Goal: Task Accomplishment & Management: Manage account settings

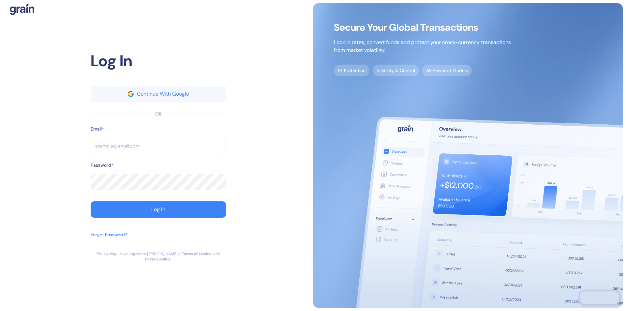
click at [158, 148] on input "text" at bounding box center [158, 146] width 135 height 16
type input "opera"
type input "o"
type input "operati"
type input "opera"
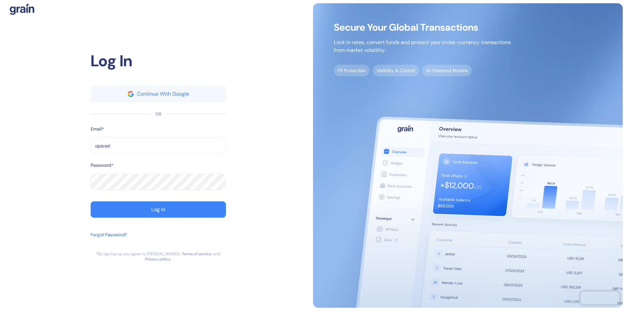
type input "operatio"
type input "operations"
type input "[EMAIL_ADDRESS][DOMAIN_NAME]"
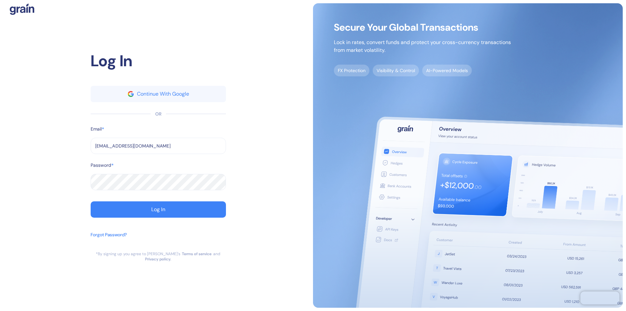
type input "[EMAIL_ADDRESS][DOMAIN_NAME]"
click at [158, 212] on div "Log In" at bounding box center [158, 209] width 14 height 5
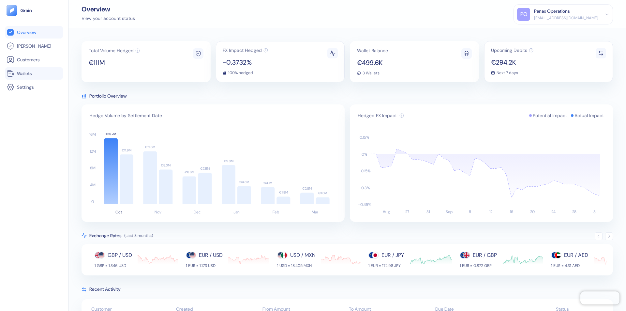
click at [34, 73] on link "Wallets" at bounding box center [34, 73] width 55 height 8
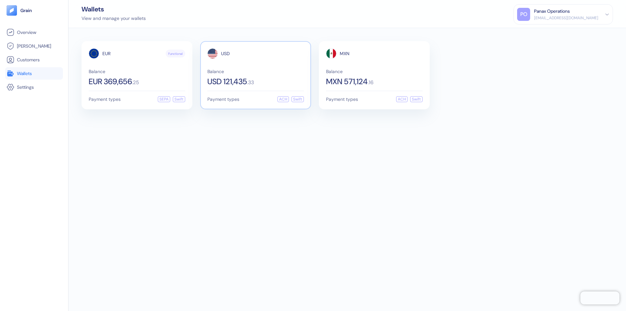
click at [225, 54] on span "USD" at bounding box center [225, 53] width 9 height 5
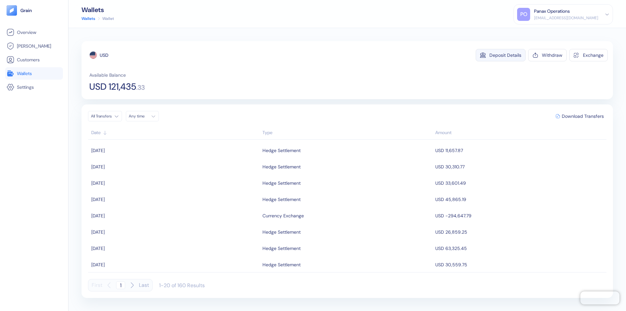
click at [506, 55] on div "Deposit Details" at bounding box center [506, 55] width 32 height 5
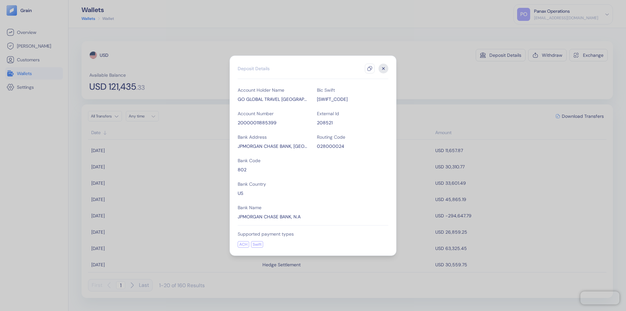
click at [370, 69] on icon "button" at bounding box center [369, 68] width 5 height 5
click at [384, 69] on icon "button" at bounding box center [384, 68] width 2 height 2
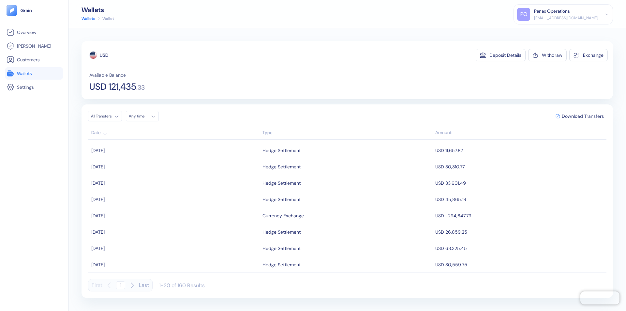
click at [144, 116] on div "Any time" at bounding box center [139, 116] width 20 height 5
click at [167, 150] on button "3" at bounding box center [167, 150] width 8 height 8
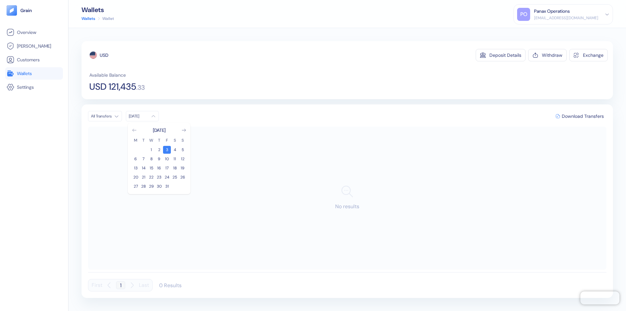
click at [134, 130] on icon "Go to previous month" at bounding box center [134, 130] width 4 height 3
click at [151, 150] on button "3" at bounding box center [151, 150] width 8 height 8
click at [104, 55] on div "USD" at bounding box center [104, 55] width 8 height 7
click at [583, 116] on span "Download Transfers" at bounding box center [583, 116] width 42 height 5
click at [34, 73] on link "Wallets" at bounding box center [34, 73] width 55 height 8
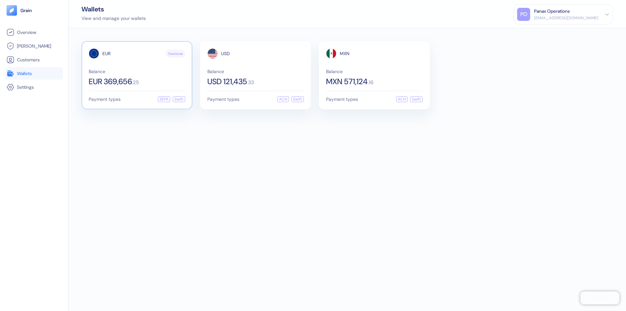
click at [106, 54] on span "EUR" at bounding box center [106, 53] width 8 height 5
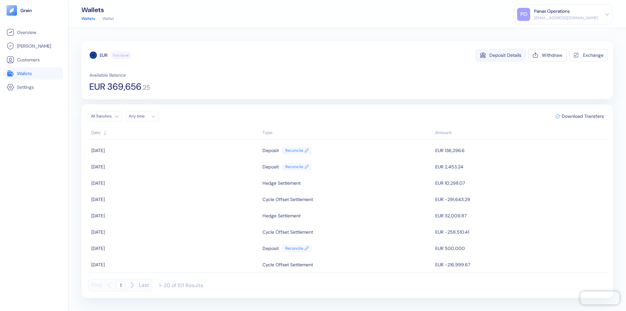
click at [506, 55] on div "Deposit Details" at bounding box center [506, 55] width 32 height 5
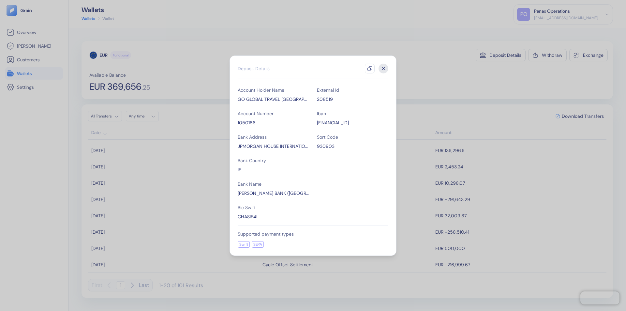
click at [370, 69] on icon "button" at bounding box center [369, 68] width 5 height 5
click at [384, 69] on icon "button" at bounding box center [384, 68] width 2 height 2
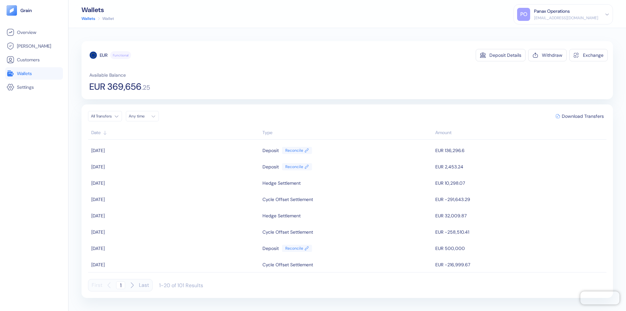
click at [144, 116] on div "Any time" at bounding box center [139, 116] width 20 height 5
click at [167, 150] on button "3" at bounding box center [167, 150] width 8 height 8
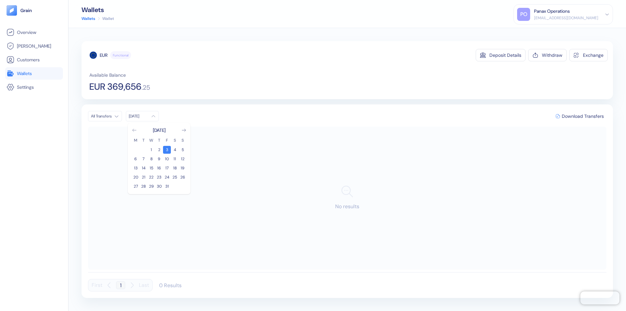
click at [134, 130] on icon "Go to previous month" at bounding box center [134, 130] width 4 height 3
click at [151, 150] on button "3" at bounding box center [151, 150] width 8 height 8
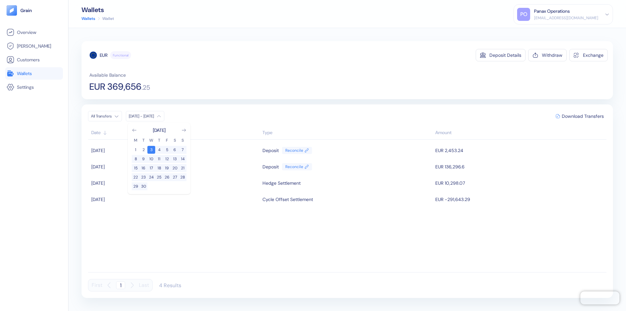
click at [104, 55] on div "EUR" at bounding box center [104, 55] width 8 height 7
click at [583, 116] on span "Download Transfers" at bounding box center [583, 116] width 42 height 5
click at [34, 73] on link "Wallets" at bounding box center [34, 73] width 55 height 8
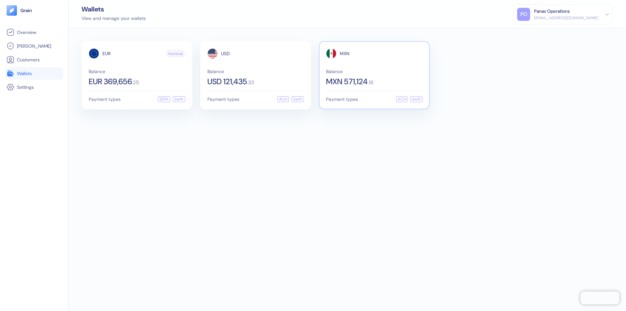
click at [345, 54] on span "MXN" at bounding box center [345, 53] width 10 height 5
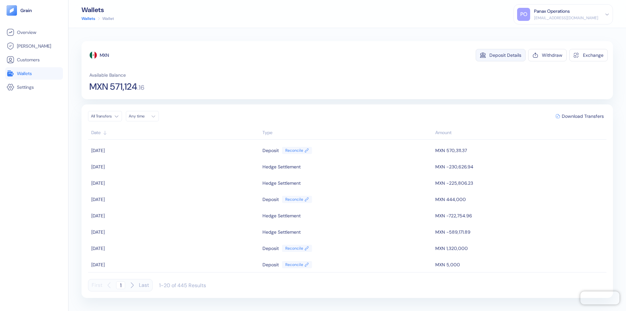
click at [506, 55] on div "Deposit Details" at bounding box center [506, 55] width 32 height 5
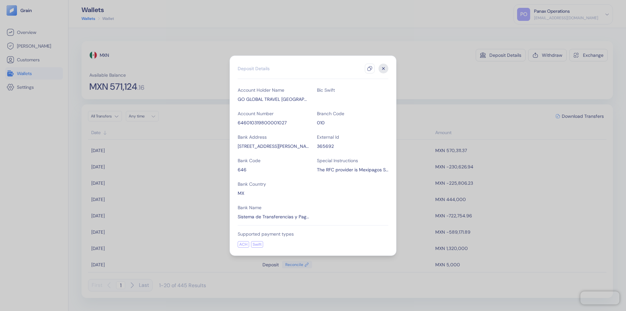
click at [370, 69] on icon "button" at bounding box center [369, 68] width 5 height 5
click at [384, 69] on icon "button" at bounding box center [384, 68] width 2 height 2
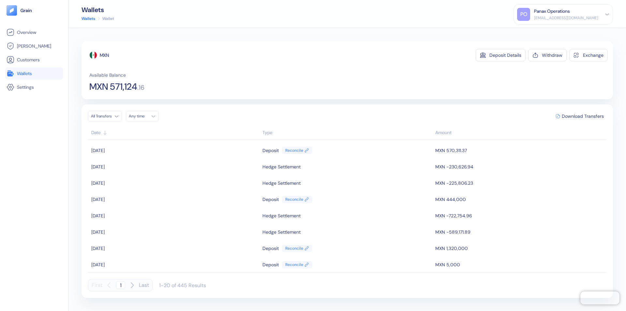
click at [144, 116] on div "Any time" at bounding box center [139, 116] width 20 height 5
click at [167, 150] on button "3" at bounding box center [167, 150] width 8 height 8
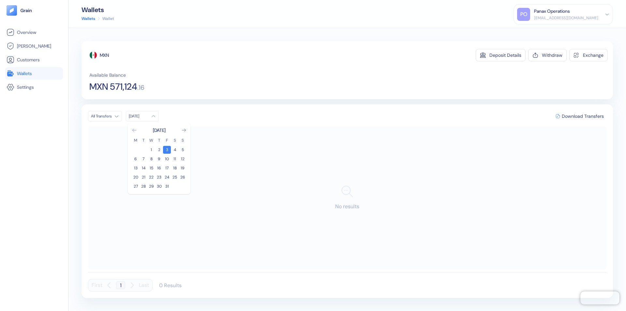
click at [134, 130] on icon "Go to previous month" at bounding box center [134, 130] width 4 height 3
click at [151, 150] on button "3" at bounding box center [151, 150] width 8 height 8
click at [105, 55] on div "MXN" at bounding box center [104, 55] width 9 height 7
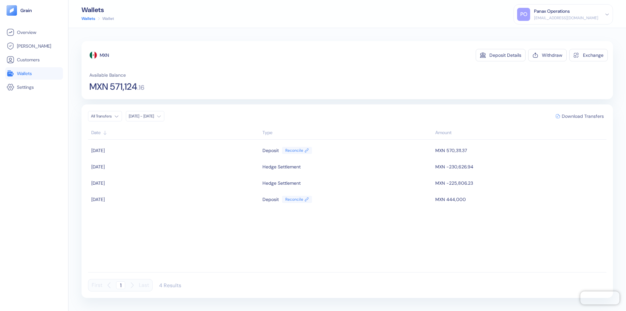
click at [583, 116] on span "Download Transfers" at bounding box center [583, 116] width 42 height 5
click at [570, 14] on div "Panax Operations" at bounding box center [552, 11] width 36 height 7
click at [544, 32] on div "Sign Out" at bounding box center [535, 32] width 18 height 7
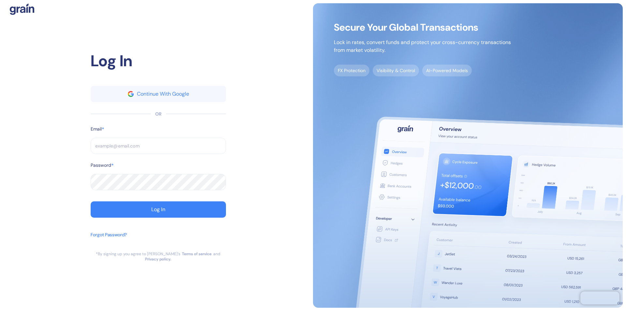
type input "[EMAIL_ADDRESS][DOMAIN_NAME]"
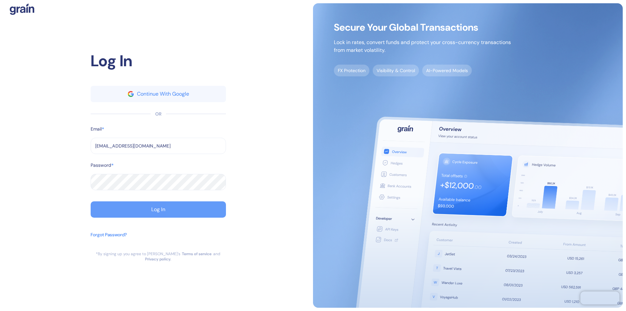
click at [131, 214] on button "Log In" at bounding box center [158, 209] width 135 height 16
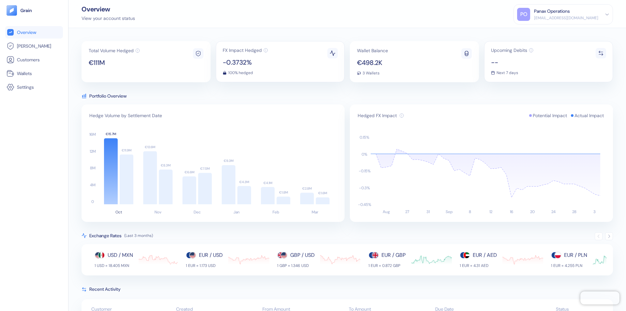
click at [570, 14] on div "Panax Operations" at bounding box center [552, 11] width 36 height 7
click at [544, 32] on div "Sign Out" at bounding box center [535, 32] width 18 height 7
